Goal: Task Accomplishment & Management: Use online tool/utility

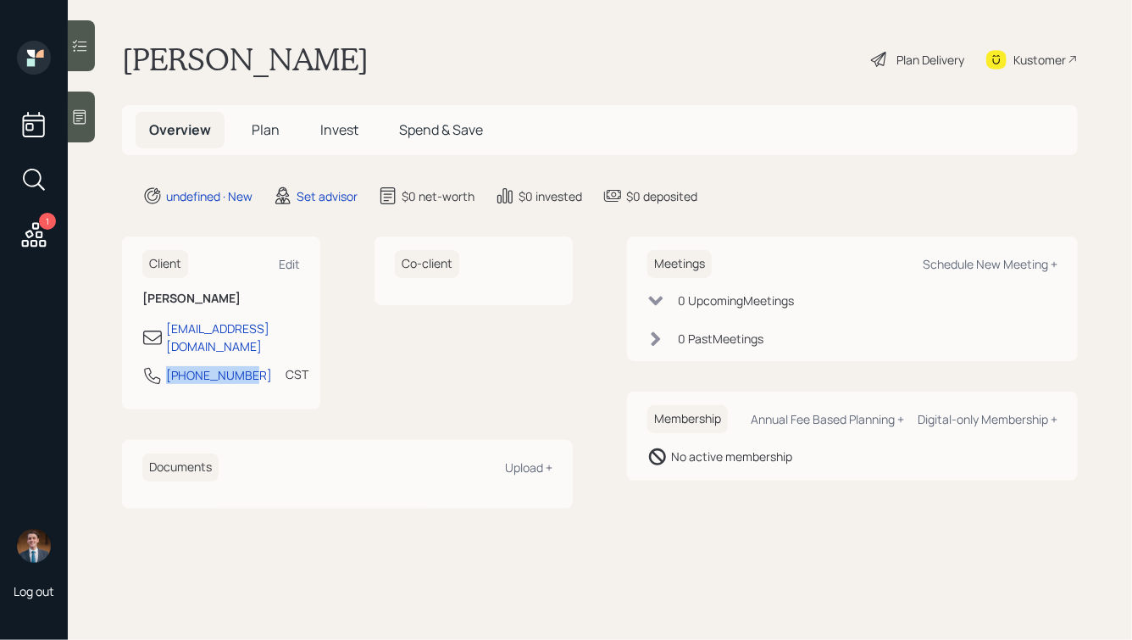
drag, startPoint x: 247, startPoint y: 363, endPoint x: 153, endPoint y: 364, distance: 94.9
click at [153, 365] on div "629-259-3099 CST Currently 9:29 AM" at bounding box center [221, 380] width 158 height 31
copy div "629-259-3099"
click at [993, 264] on div "Schedule New Meeting +" at bounding box center [990, 264] width 135 height 16
select select "round-robin"
